Goal: Information Seeking & Learning: Learn about a topic

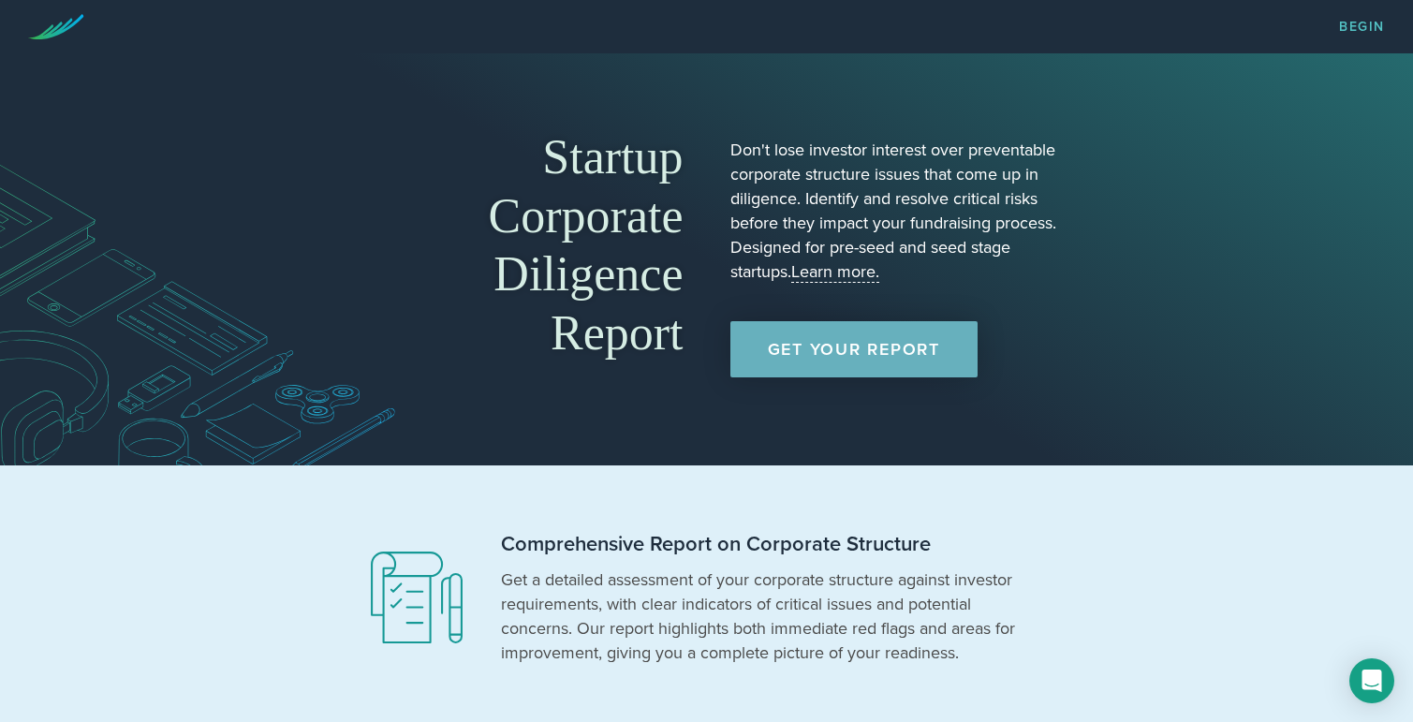
click at [818, 357] on link "Get Your Report" at bounding box center [853, 349] width 247 height 56
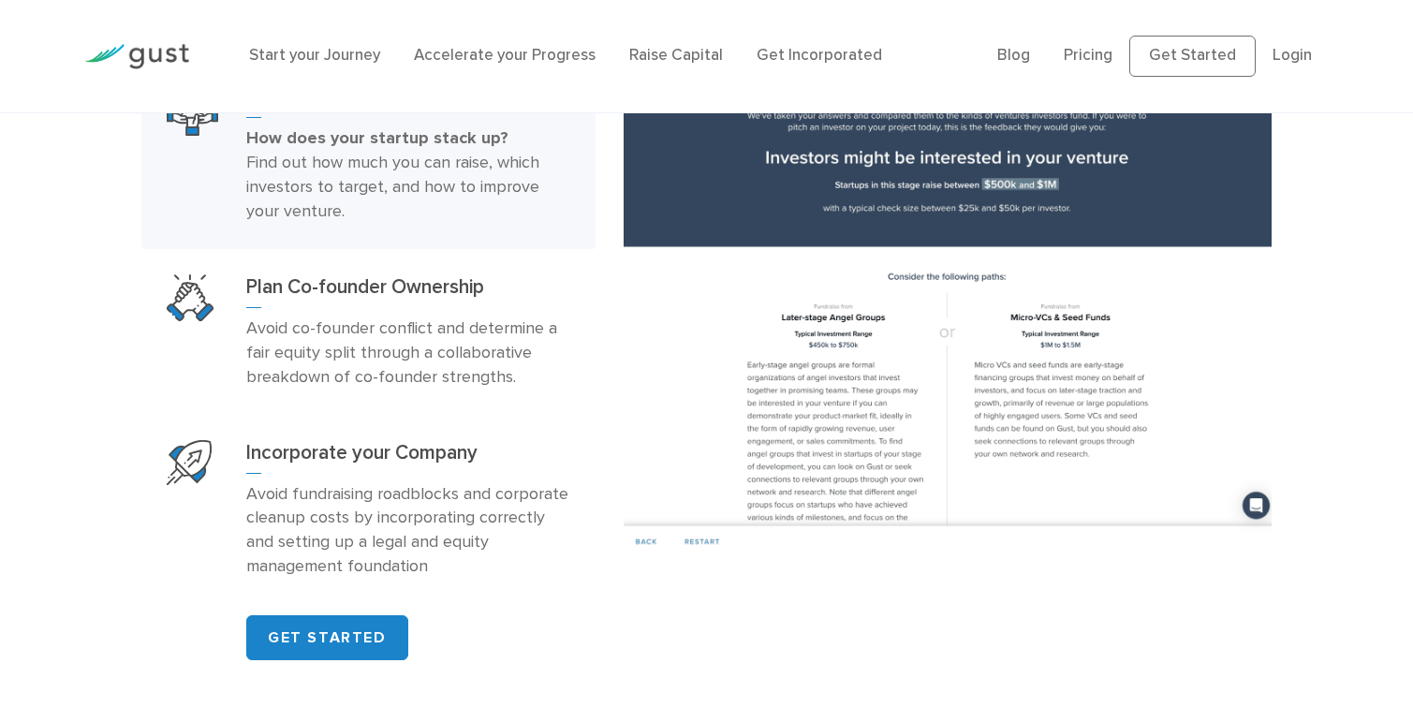
scroll to position [1200, 0]
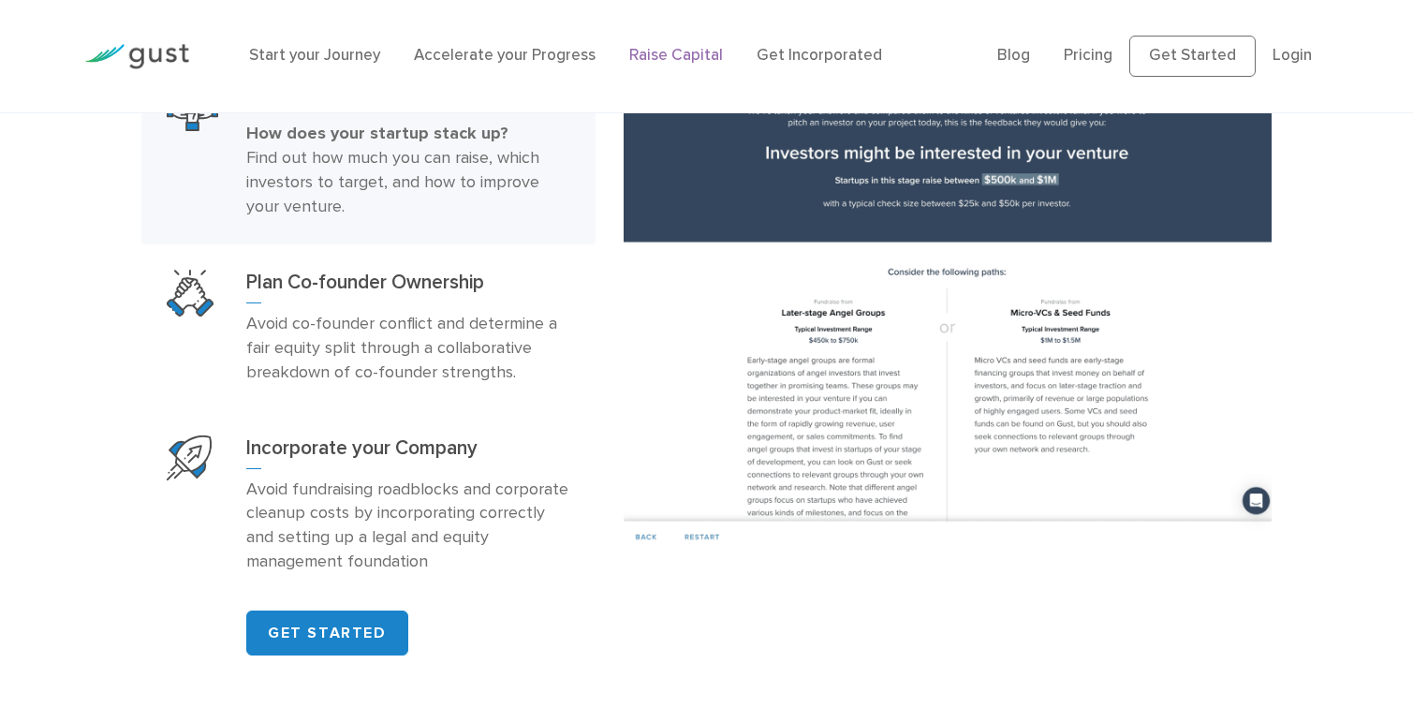
click at [674, 61] on link "Raise Capital" at bounding box center [676, 55] width 94 height 19
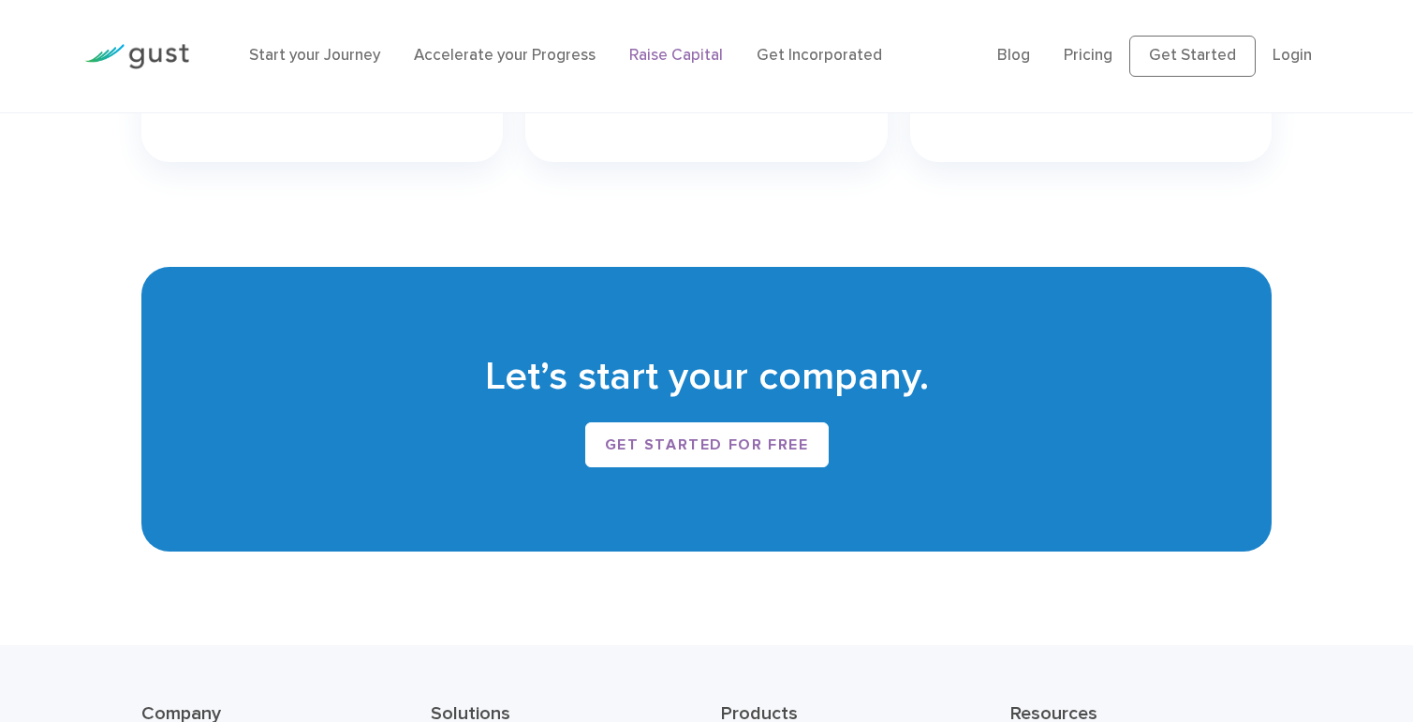
scroll to position [3115, 0]
